Goal: Transaction & Acquisition: Purchase product/service

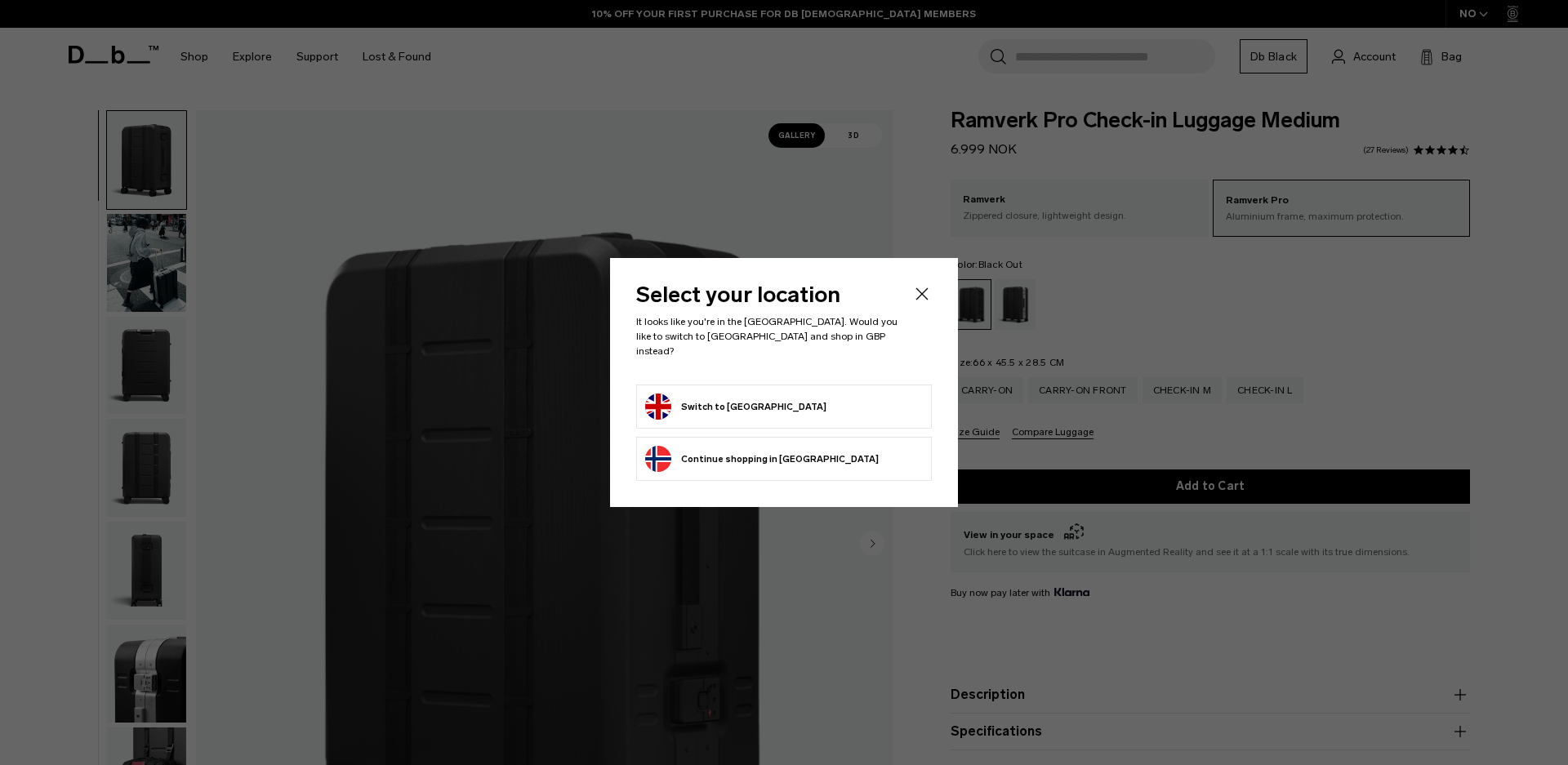
click at [928, 304] on icon "Close" at bounding box center [921, 294] width 19 height 19
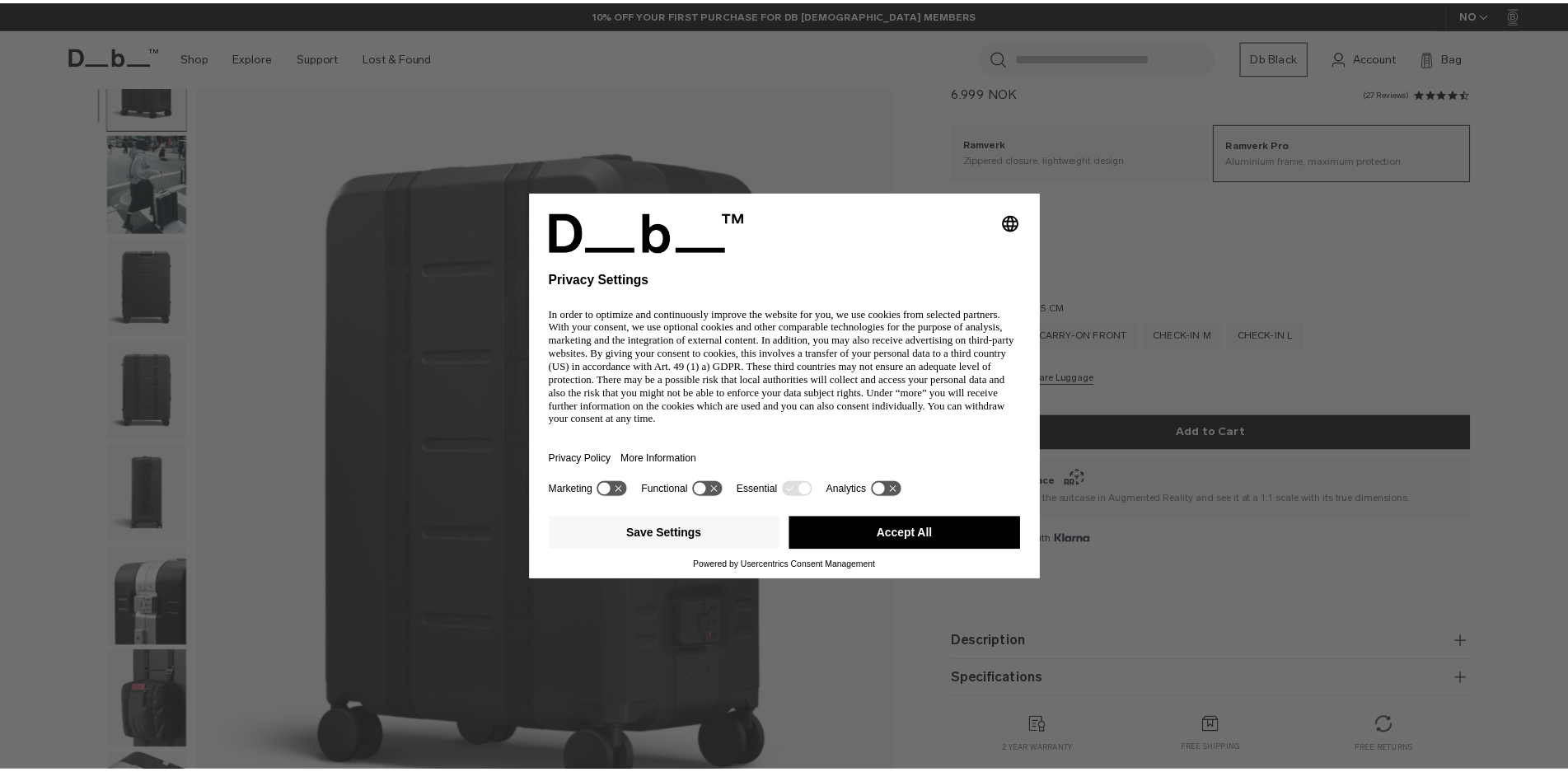
scroll to position [82, 0]
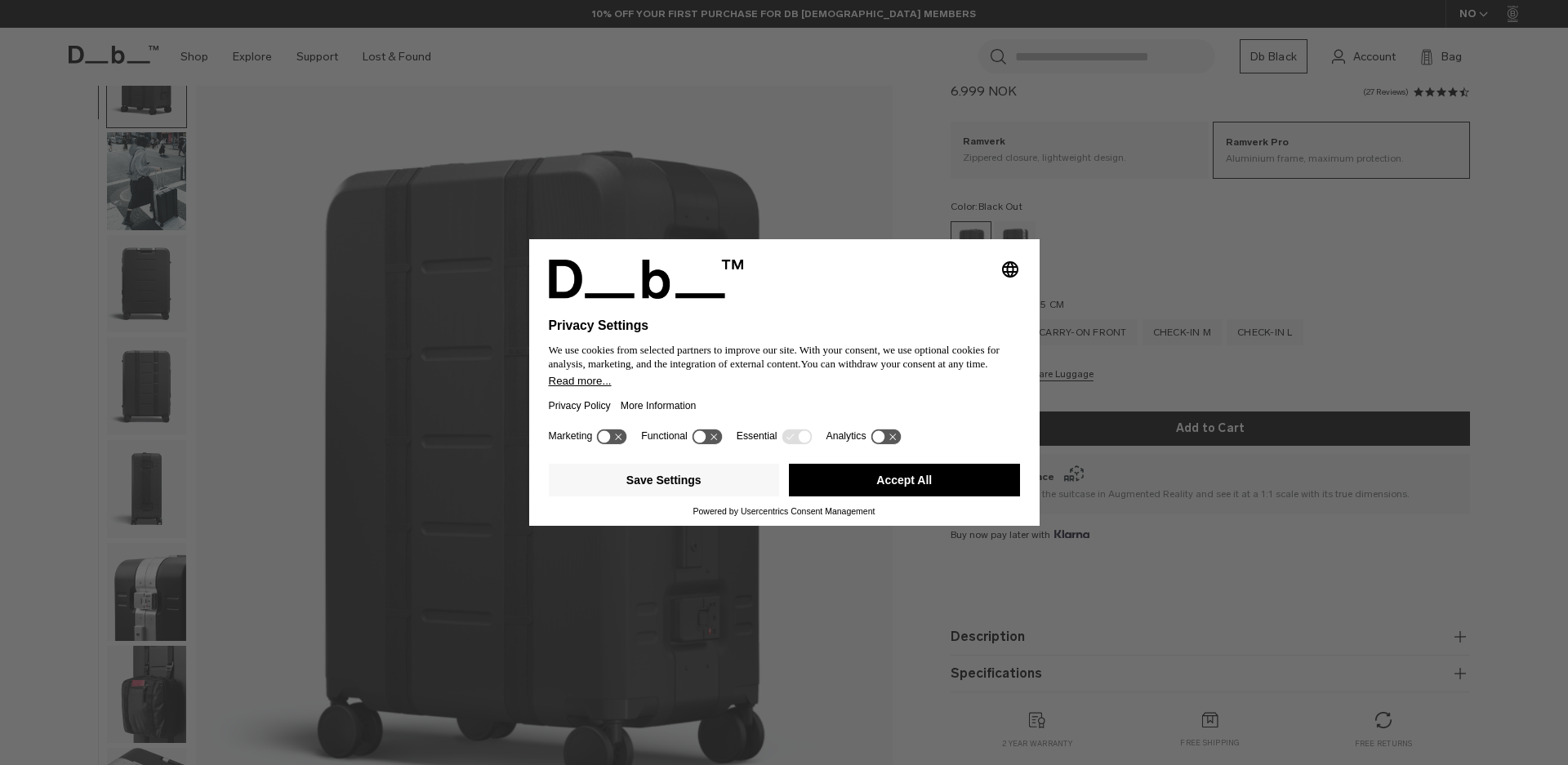
click at [973, 146] on div "Selecting an option will immediately change the language Privacy Settings We us…" at bounding box center [784, 382] width 1568 height 765
click at [857, 478] on button "Accept All" at bounding box center [905, 480] width 231 height 32
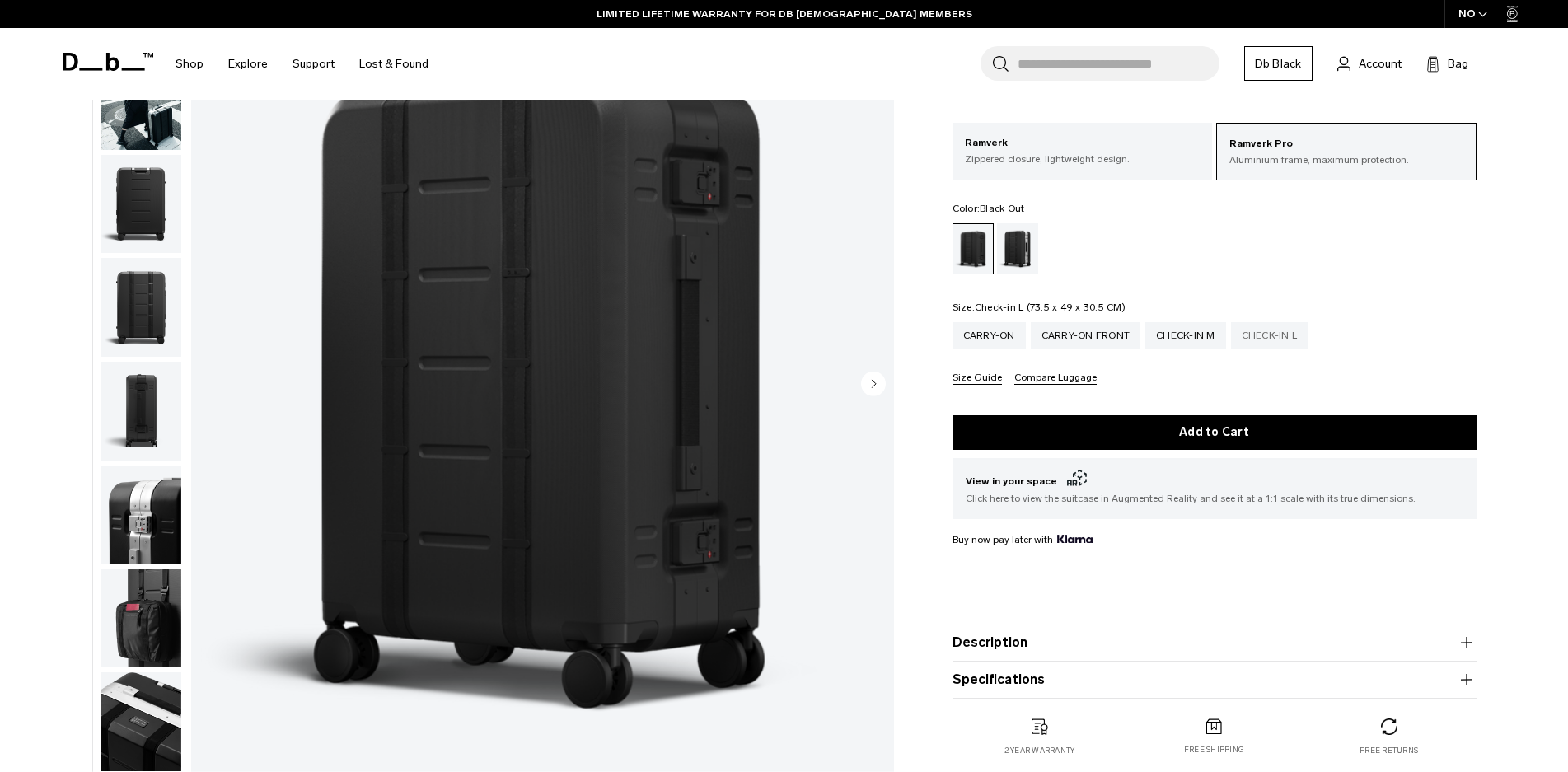
scroll to position [0, 0]
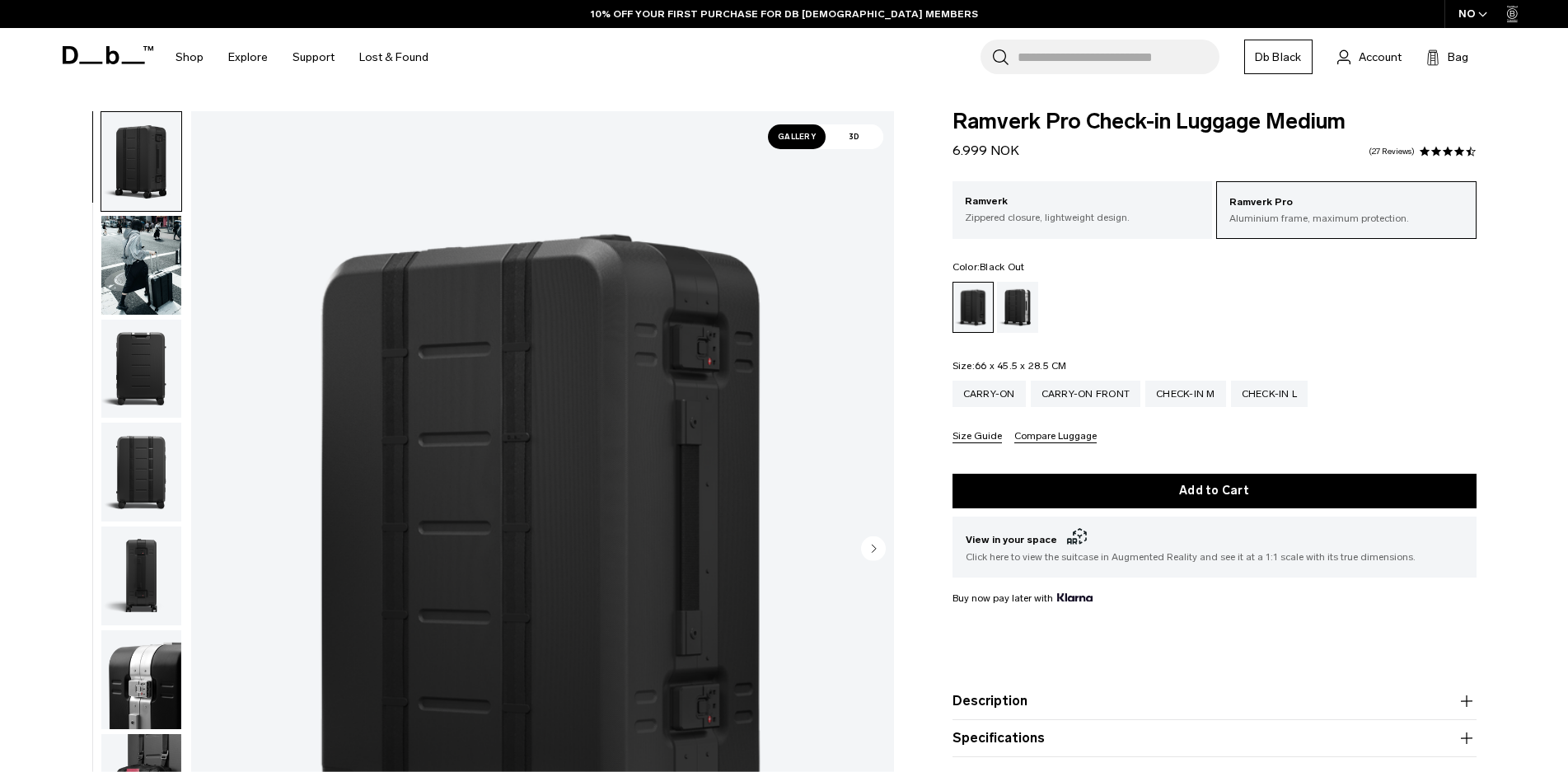
drag, startPoint x: 1076, startPoint y: 156, endPoint x: 47, endPoint y: 134, distance: 1029.2
click at [1077, 156] on div "Ramverk Pro Check-in Luggage Medium 6.999 NOK 4.3 star rating 27 Reviews" at bounding box center [1215, 135] width 524 height 49
